Goal: Task Accomplishment & Management: Manage account settings

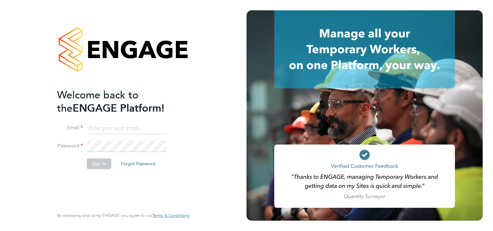
type input "jessica.macgregor@weareoptimum.com"
click at [97, 163] on button "Sign In" at bounding box center [99, 163] width 25 height 10
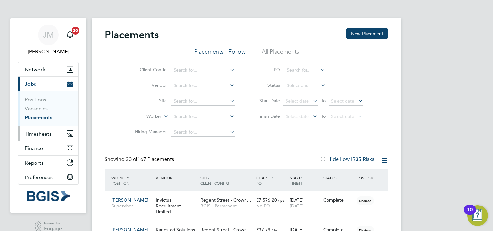
click at [45, 137] on button "Timesheets" at bounding box center [48, 133] width 60 height 14
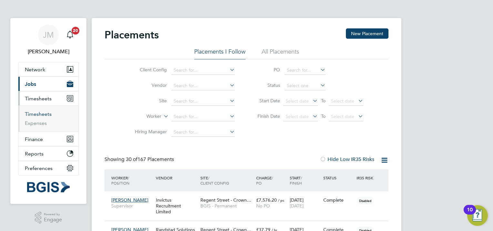
click at [42, 112] on link "Timesheets" at bounding box center [38, 114] width 27 height 6
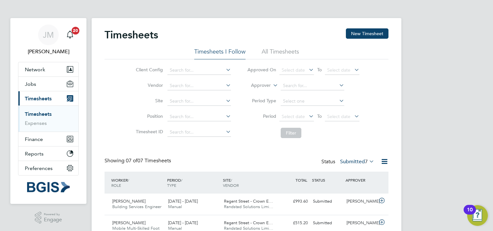
click at [437, 85] on div "JM Jessica Macgregor Notifications 20 Applications: Network Sites Workers Jobs …" at bounding box center [246, 194] width 493 height 389
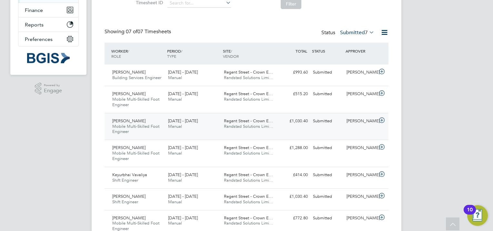
click at [130, 129] on div "Roldan Incacio Mobile Multi-Skilled Foot Engineer 16 - 22 Aug 2025" at bounding box center [138, 127] width 56 height 22
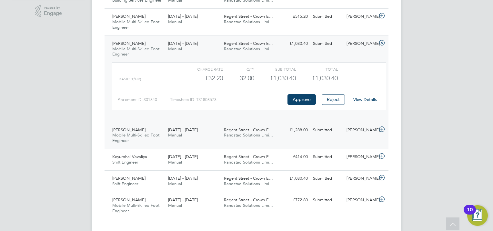
click at [146, 133] on span "Mobile Multi-Skilled Foot Engineer" at bounding box center [135, 137] width 47 height 11
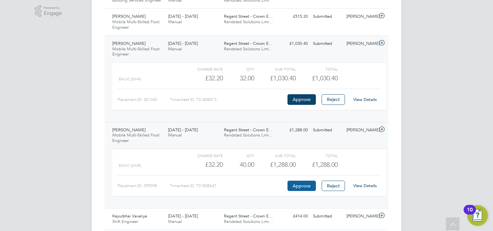
click at [294, 187] on button "Approve" at bounding box center [301, 186] width 28 height 10
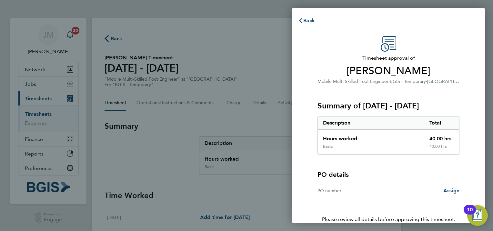
click at [345, 193] on div "PO number" at bounding box center [352, 191] width 71 height 8
click at [449, 192] on span "Assign" at bounding box center [451, 190] width 16 height 6
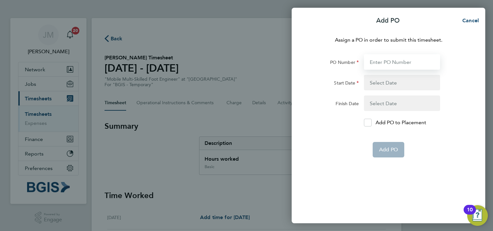
paste input "PSP2508290027"
type input "PSP2508290027"
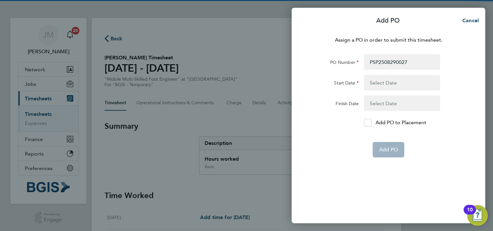
click at [388, 83] on button "button" at bounding box center [402, 82] width 76 height 15
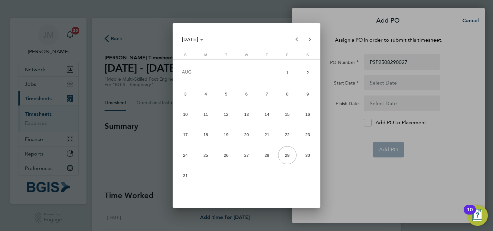
click at [288, 100] on span "8" at bounding box center [287, 94] width 18 height 18
type input "08 Aug 25"
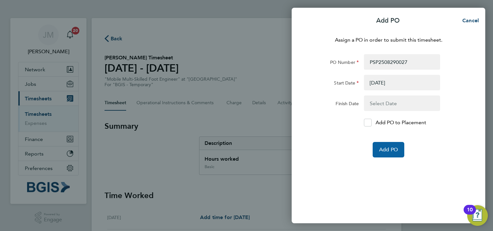
click at [392, 147] on span "Add PO" at bounding box center [388, 149] width 19 height 6
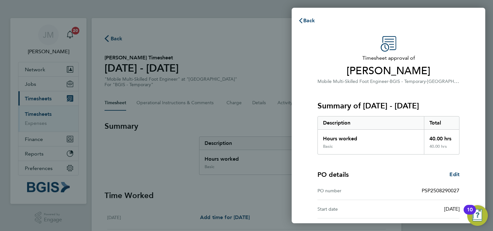
click at [466, 73] on div "Timesheet approval of Zackaria Mohamed Mobile Multi-Skilled Foot Engineer · BGI…" at bounding box center [388, 155] width 157 height 239
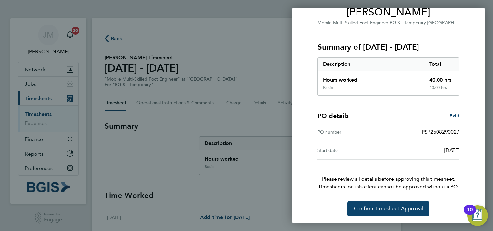
scroll to position [59, 0]
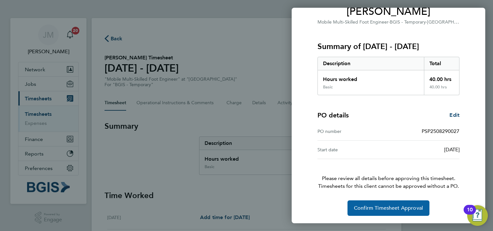
click at [363, 211] on button "Confirm Timesheet Approval" at bounding box center [388, 207] width 82 height 15
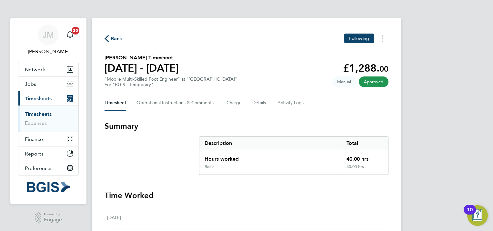
click at [111, 37] on span "Back" at bounding box center [117, 39] width 12 height 8
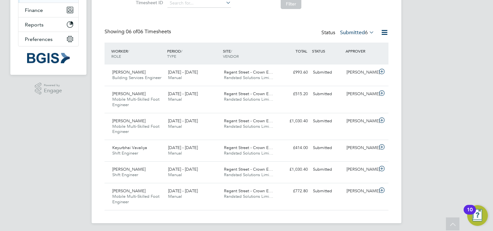
scroll to position [131, 0]
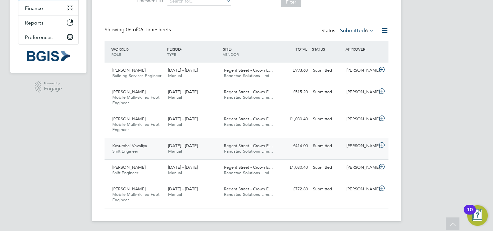
click at [138, 146] on span "Keyurbhai Vavaliya" at bounding box center [129, 145] width 35 height 5
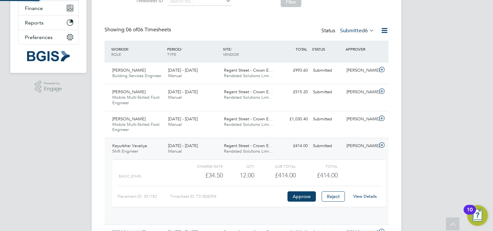
scroll to position [11, 63]
click at [301, 198] on button "Approve" at bounding box center [301, 196] width 28 height 10
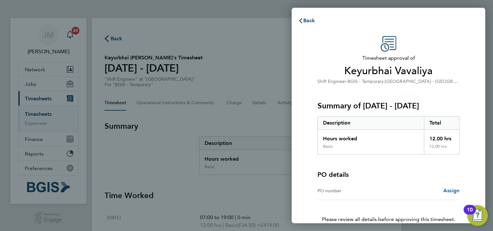
click at [450, 191] on span "Assign" at bounding box center [451, 190] width 16 height 6
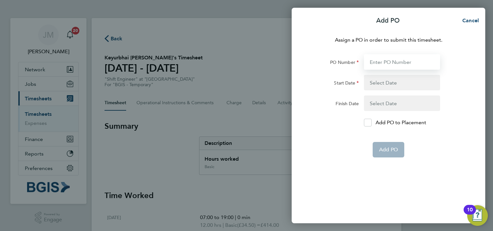
click at [390, 62] on input "PO Number" at bounding box center [402, 61] width 76 height 15
paste input "PSP2508290028"
type input "PSP2508290028"
click at [382, 76] on button "button" at bounding box center [402, 82] width 76 height 15
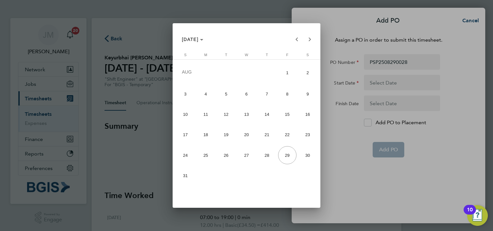
click at [287, 92] on span "8" at bounding box center [287, 94] width 18 height 18
type input "08 Aug 25"
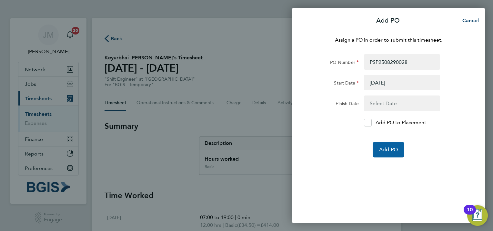
click at [388, 152] on span "Add PO" at bounding box center [388, 149] width 19 height 6
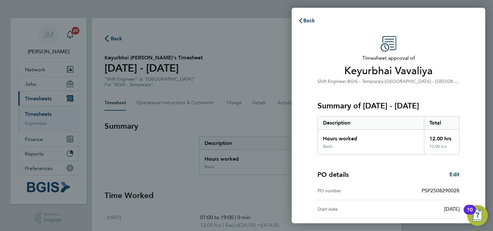
click at [447, 39] on div "Timesheet approval of Keyurbhai Vavaliya Shift Engineer · BGIS - Temporary · Re…" at bounding box center [388, 60] width 142 height 49
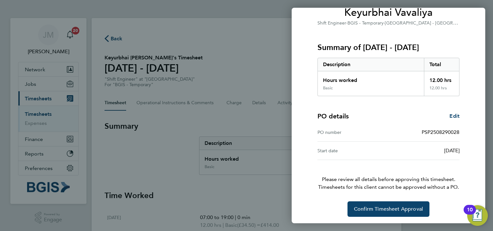
scroll to position [59, 0]
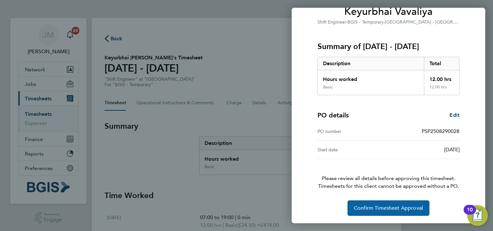
click at [378, 211] on button "Confirm Timesheet Approval" at bounding box center [388, 207] width 82 height 15
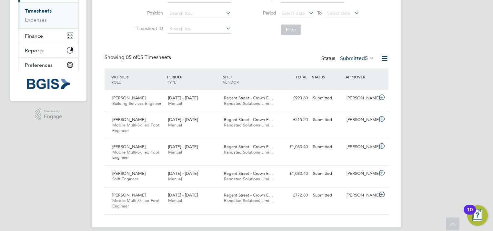
scroll to position [109, 0]
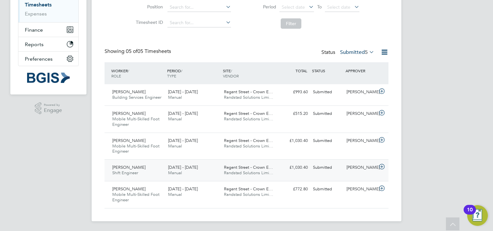
click at [133, 173] on span "Shift Engineer" at bounding box center [125, 172] width 26 height 5
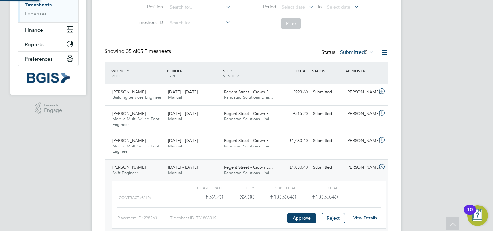
scroll to position [11, 63]
click at [296, 221] on button "Approve" at bounding box center [301, 218] width 28 height 10
click at [475, 92] on div "[PERSON_NAME] Notifications 20 Applications: Network Sites Workers Jobs Positio…" at bounding box center [246, 91] width 493 height 400
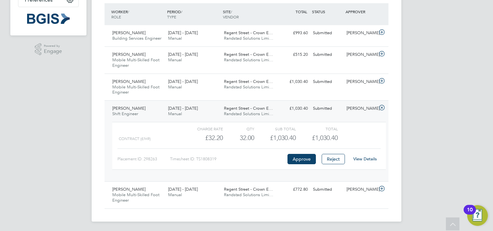
scroll to position [169, 0]
click at [145, 198] on div "Emmanuel Frimpong Mobile Multi-Skilled Foot Engineer 16 - 22 Aug 2025" at bounding box center [138, 195] width 56 height 22
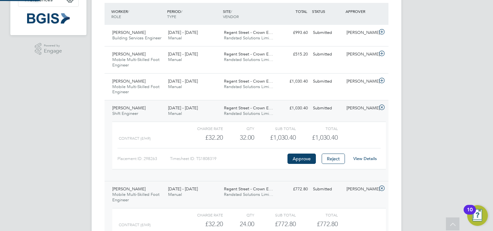
scroll to position [11, 63]
click at [449, 95] on div "JM Jessica Macgregor Notifications 20 Applications: Network Sites Workers Jobs …" at bounding box center [246, 61] width 493 height 460
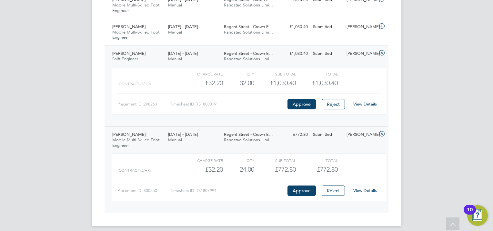
scroll to position [228, 0]
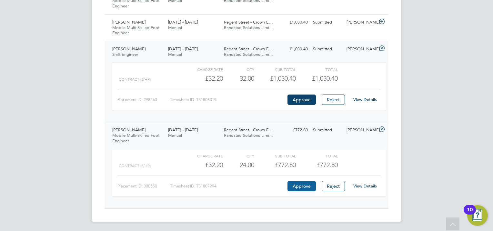
click at [299, 185] on button "Approve" at bounding box center [301, 186] width 28 height 10
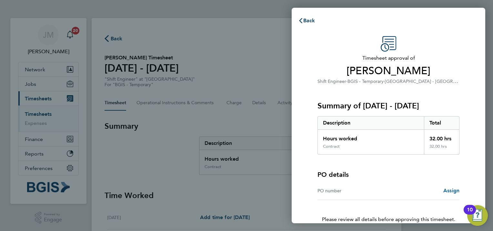
click at [452, 194] on link "Assign" at bounding box center [451, 191] width 16 height 8
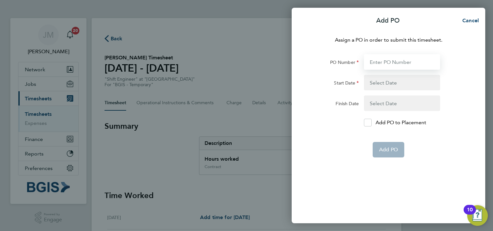
click at [379, 62] on input "PO Number" at bounding box center [402, 61] width 76 height 15
paste input "PSP2508290029"
type input "PSP2508290029"
click at [400, 79] on button "button" at bounding box center [402, 82] width 76 height 15
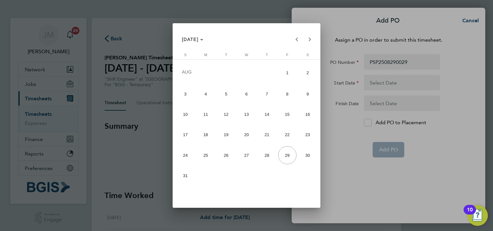
click at [288, 87] on span "8" at bounding box center [287, 94] width 18 height 18
type input "[DATE]"
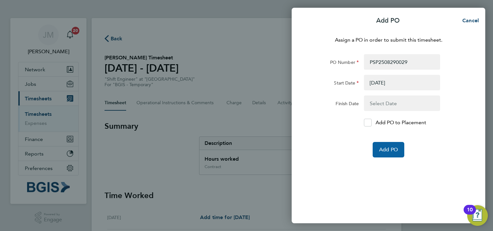
click at [382, 152] on span "Add PO" at bounding box center [388, 149] width 19 height 6
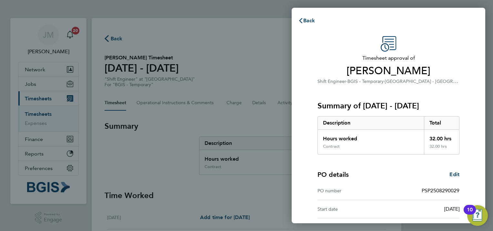
click at [382, 173] on div "PO details Edit" at bounding box center [388, 174] width 142 height 9
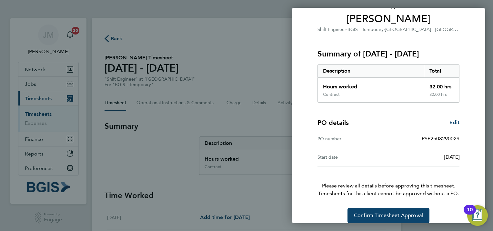
scroll to position [59, 0]
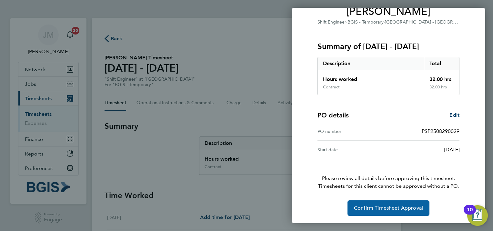
click at [381, 207] on span "Confirm Timesheet Approval" at bounding box center [388, 208] width 69 height 6
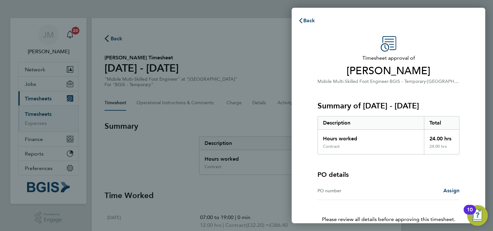
click at [341, 194] on div "PO number" at bounding box center [352, 191] width 71 height 8
click at [447, 190] on span "Assign" at bounding box center [451, 190] width 16 height 6
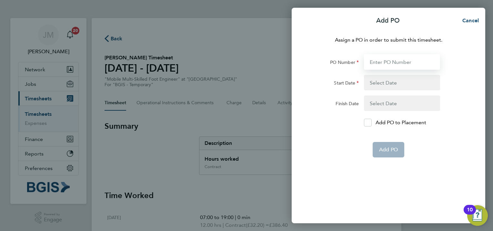
click at [393, 66] on input "PO Number" at bounding box center [402, 61] width 76 height 15
paste input "PSP2508290031"
type input "PSP2508290031"
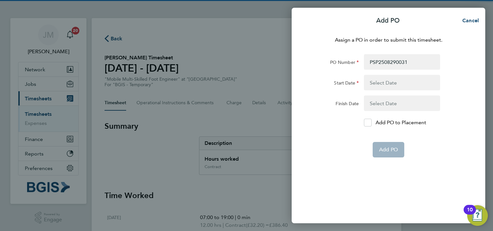
click at [391, 82] on button "button" at bounding box center [402, 82] width 76 height 15
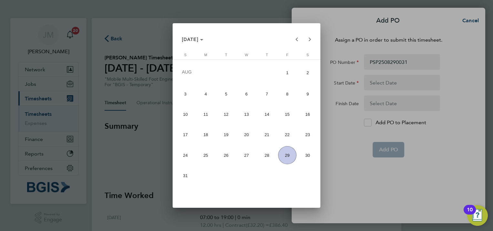
click at [285, 96] on span "8" at bounding box center [287, 94] width 18 height 18
type input "[DATE]"
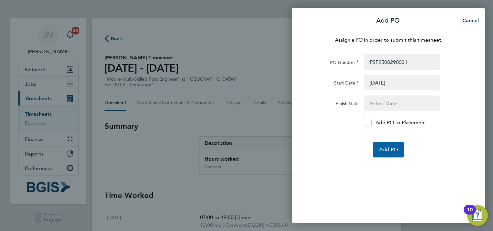
click at [398, 151] on button "Add PO" at bounding box center [389, 149] width 32 height 15
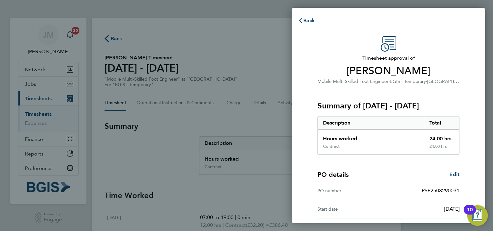
click at [472, 90] on div "Timesheet approval of [PERSON_NAME] Mobile Multi-Skilled Foot Engineer · BGIS -…" at bounding box center [389, 155] width 194 height 255
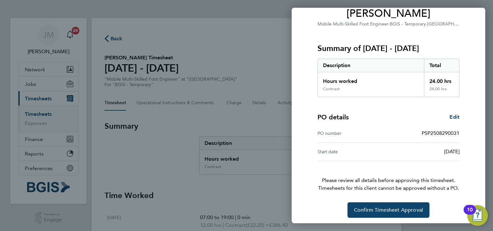
scroll to position [59, 0]
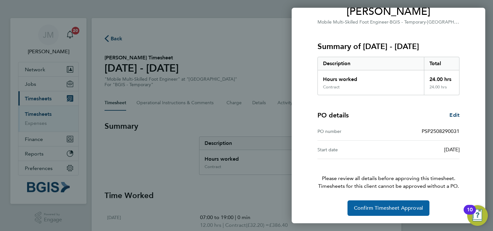
click at [377, 208] on span "Confirm Timesheet Approval" at bounding box center [388, 208] width 69 height 6
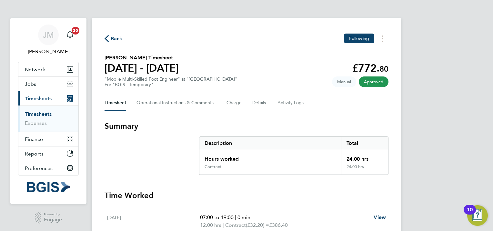
click at [116, 39] on span "Back" at bounding box center [117, 39] width 12 height 8
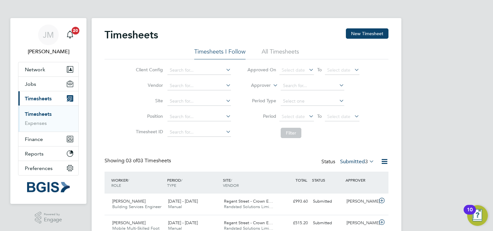
click at [457, 41] on div "[PERSON_NAME] Notifications 20 Applications: Network Sites Workers Jobs Positio…" at bounding box center [246, 146] width 493 height 292
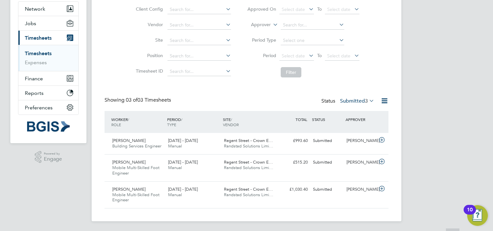
scroll to position [61, 0]
click at [139, 194] on span "Mobile Multi-Skilled Foot Engineer" at bounding box center [135, 197] width 47 height 11
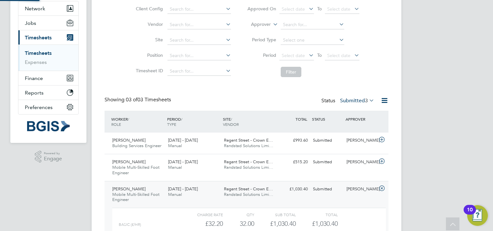
scroll to position [11, 63]
click at [422, 82] on div "[PERSON_NAME] Notifications 20 Applications: Network Sites Workers Jobs Positio…" at bounding box center [246, 115] width 493 height 352
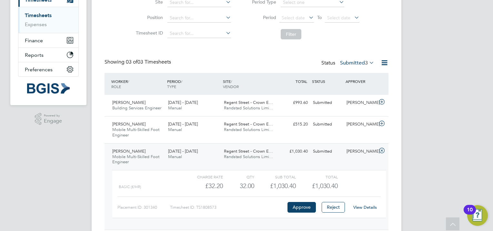
scroll to position [100, 0]
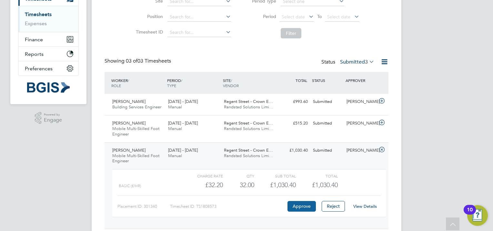
click at [303, 205] on button "Approve" at bounding box center [301, 206] width 28 height 10
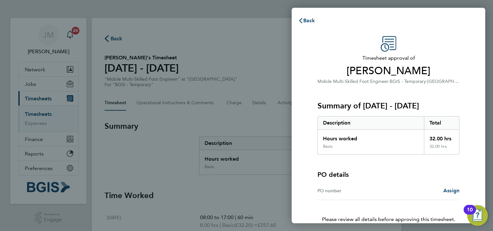
click at [333, 191] on div "PO number" at bounding box center [352, 191] width 71 height 8
click at [453, 190] on span "Assign" at bounding box center [451, 190] width 16 height 6
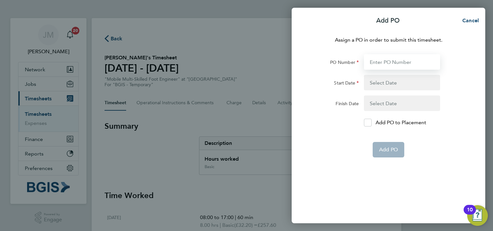
click at [377, 65] on input "PO Number" at bounding box center [402, 61] width 76 height 15
paste input "PSP2508290032"
type input "PSP2508290032"
click at [387, 79] on button "button" at bounding box center [402, 82] width 76 height 15
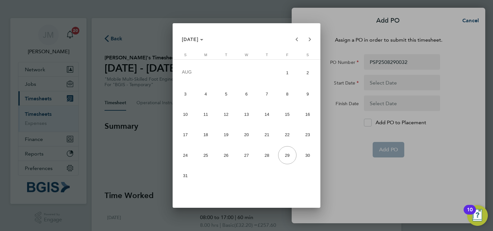
click at [288, 98] on span "8" at bounding box center [287, 94] width 18 height 18
type input "[DATE]"
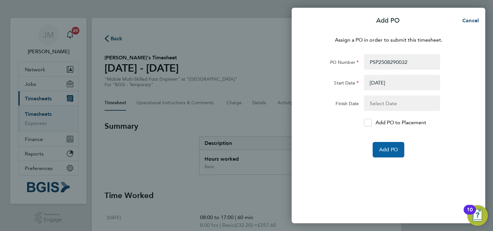
click at [391, 149] on span "Add PO" at bounding box center [388, 149] width 19 height 6
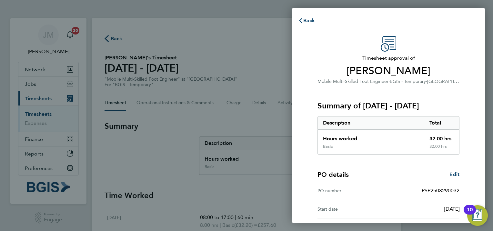
click at [428, 44] on div "Timesheet approval of Roldan Incacio Mobile Multi-Skilled Foot Engineer · BGIS …" at bounding box center [388, 60] width 142 height 49
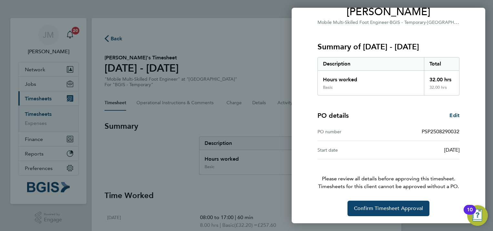
scroll to position [59, 0]
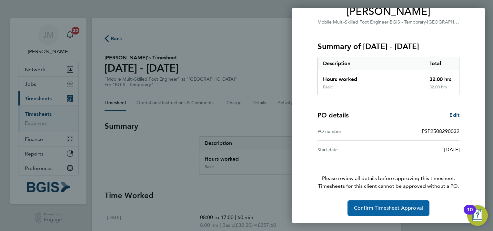
click at [380, 205] on span "Confirm Timesheet Approval" at bounding box center [388, 208] width 69 height 6
